Goal: Complete application form: Complete application form

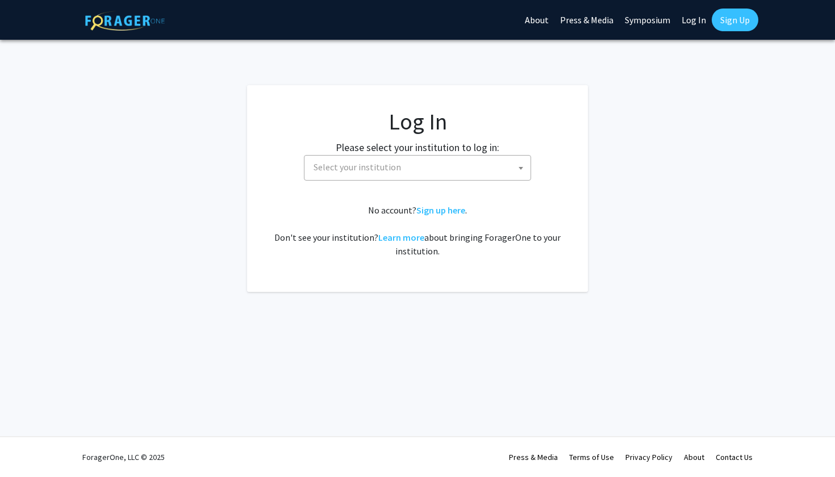
select select
drag, startPoint x: 0, startPoint y: 0, endPoint x: 490, endPoint y: 173, distance: 519.1
click at [490, 173] on span "Select your institution" at bounding box center [420, 167] width 222 height 23
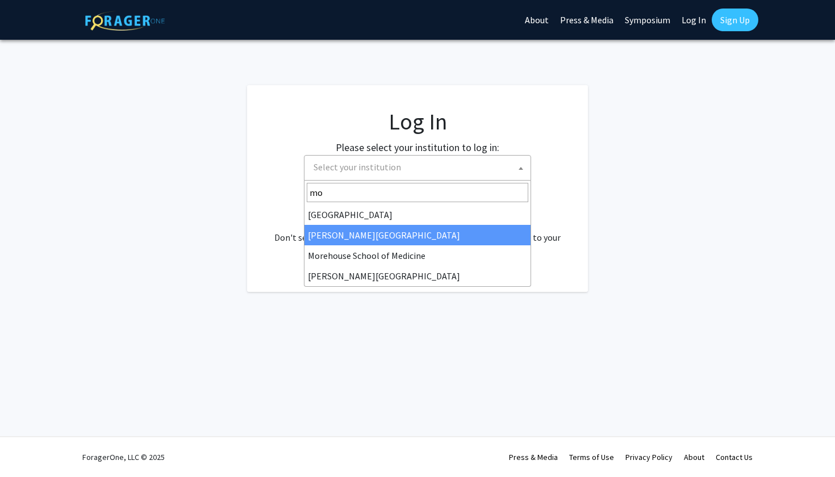
type input "mo"
select select "28"
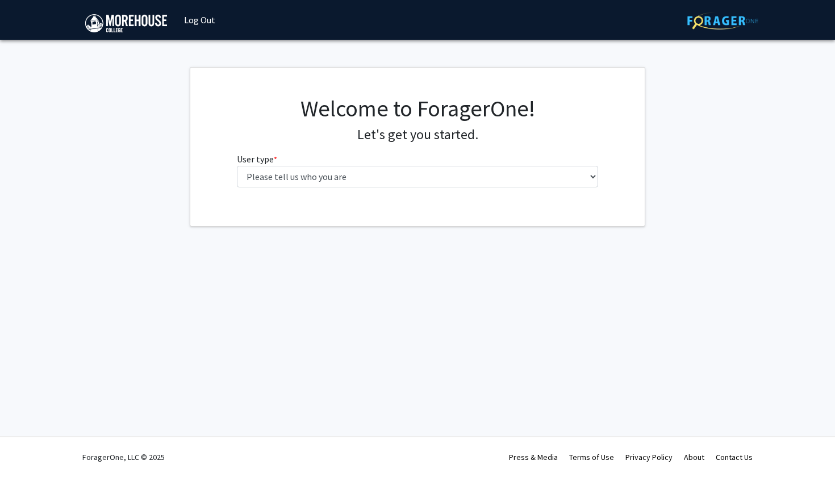
click at [436, 157] on fg-select "User type * required Please tell us who you are Undergraduate Student Master's …" at bounding box center [418, 169] width 362 height 35
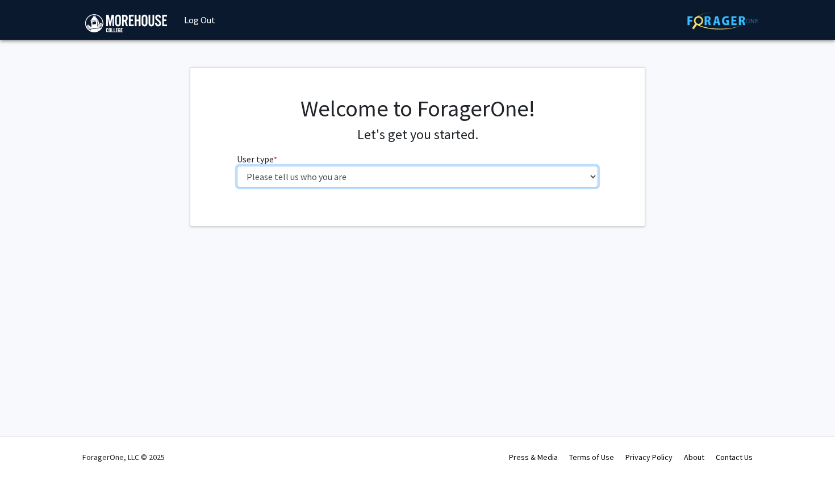
select select "1: undergrad"
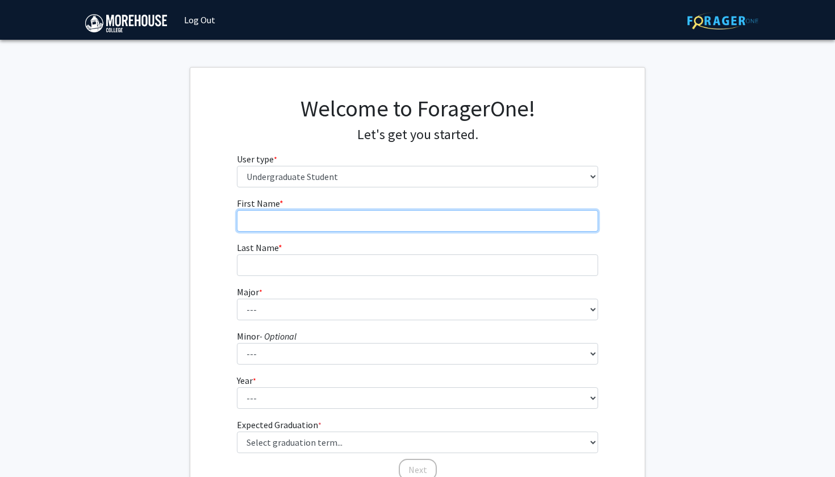
click at [374, 226] on input "First Name * required" at bounding box center [418, 221] width 362 height 22
type input "Khasen"
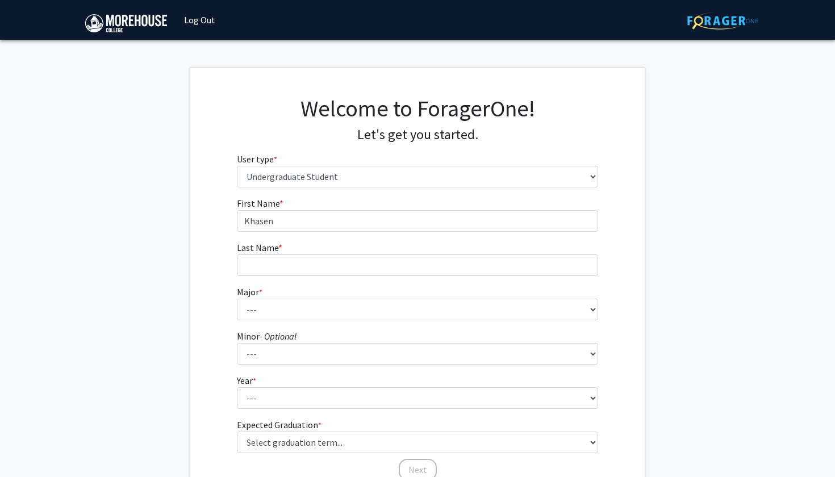
click at [311, 275] on form "First Name * required Khasen Last Name * required Major * required --- Africana…" at bounding box center [418, 334] width 362 height 274
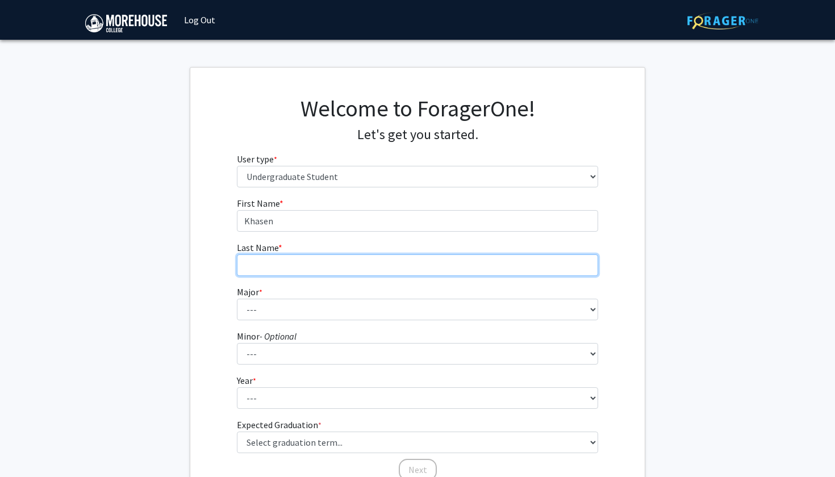
click at [314, 268] on input "Last Name * required" at bounding box center [418, 265] width 362 height 22
type input "[PERSON_NAME]"
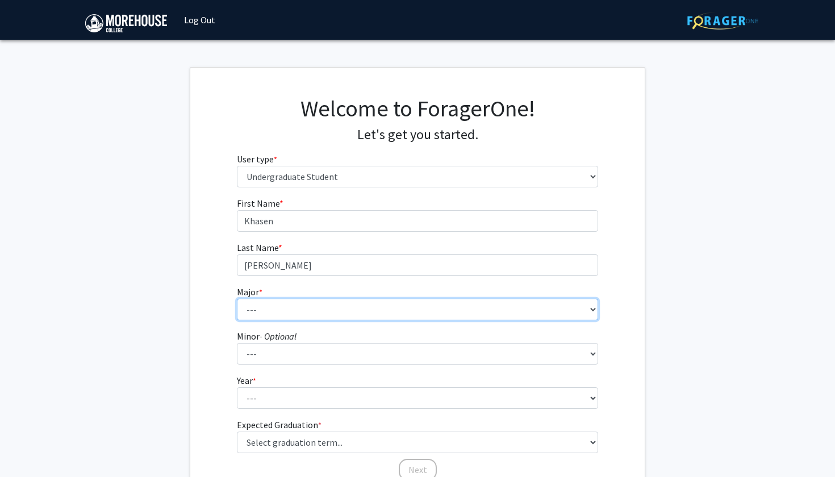
select select "5: 2095"
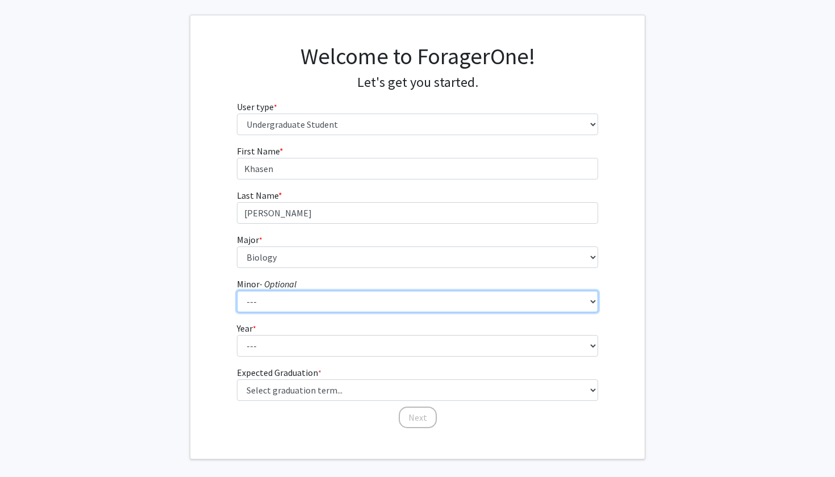
scroll to position [53, 0]
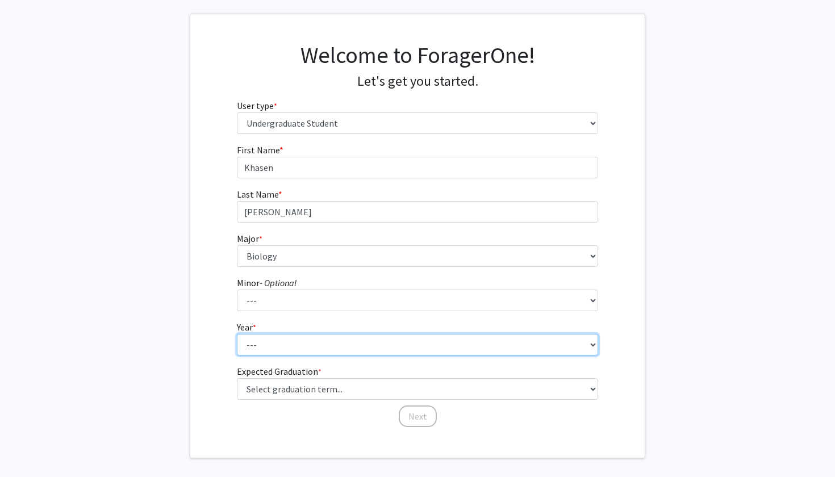
select select "2: sophomore"
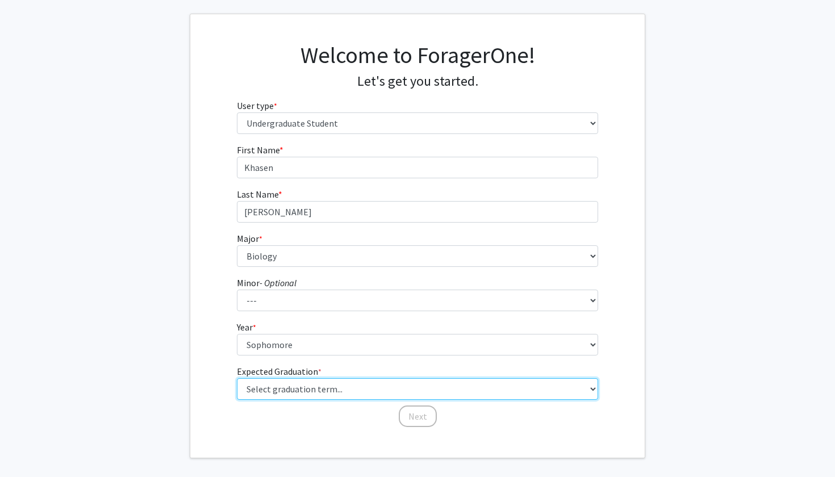
select select "13: spring_2028"
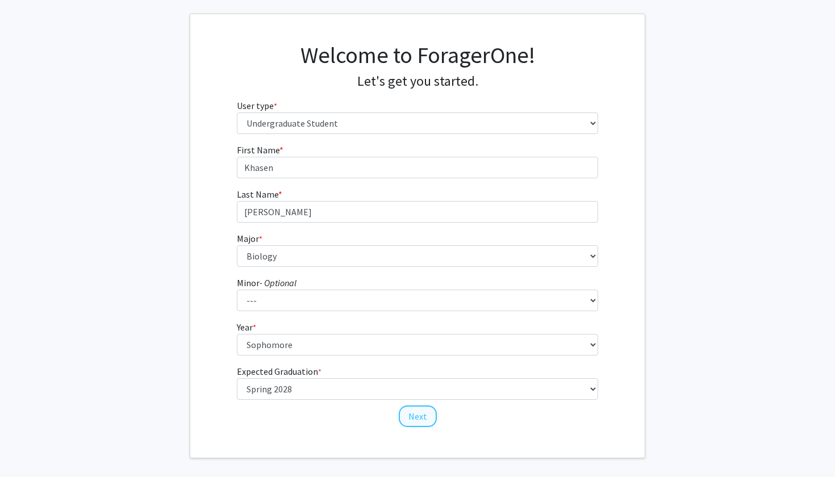
click at [423, 414] on button "Next" at bounding box center [418, 417] width 38 height 22
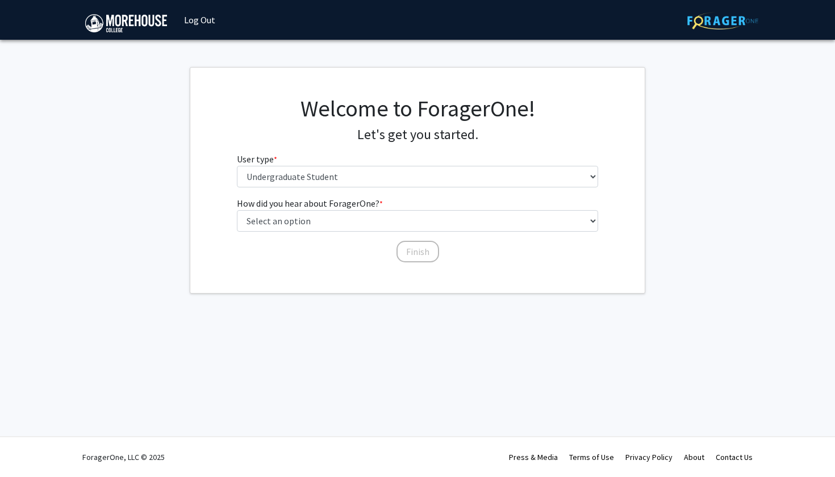
scroll to position [0, 0]
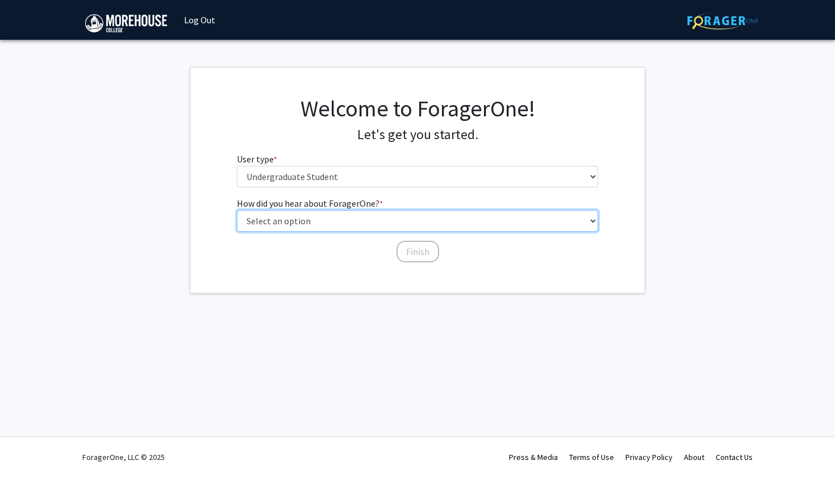
select select "2: faculty_recommendation"
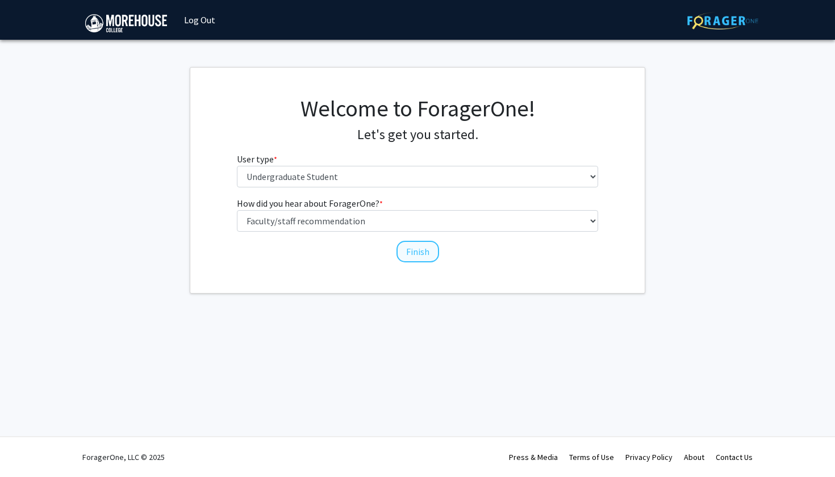
click at [424, 250] on button "Finish" at bounding box center [417, 252] width 43 height 22
